Goal: Navigation & Orientation: Find specific page/section

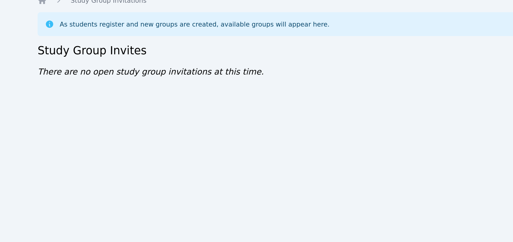
click at [52, 47] on div "Home Sessions Study Groups Students Messages Open user menu [PERSON_NAME]'[PERS…" at bounding box center [256, 121] width 513 height 242
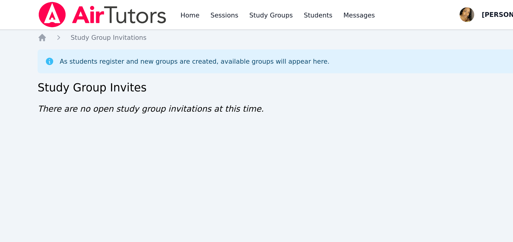
click at [105, 7] on img at bounding box center [107, 9] width 86 height 17
